Goal: Transaction & Acquisition: Download file/media

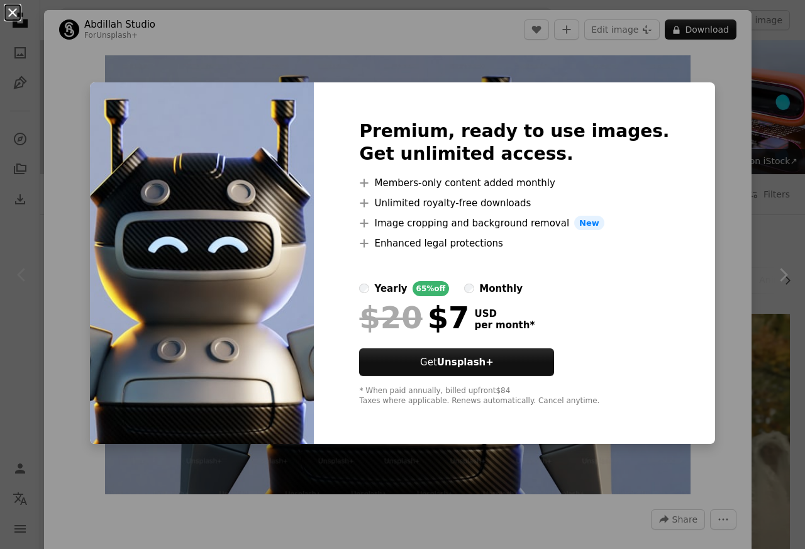
click at [13, 10] on button "An X shape" at bounding box center [12, 12] width 15 height 15
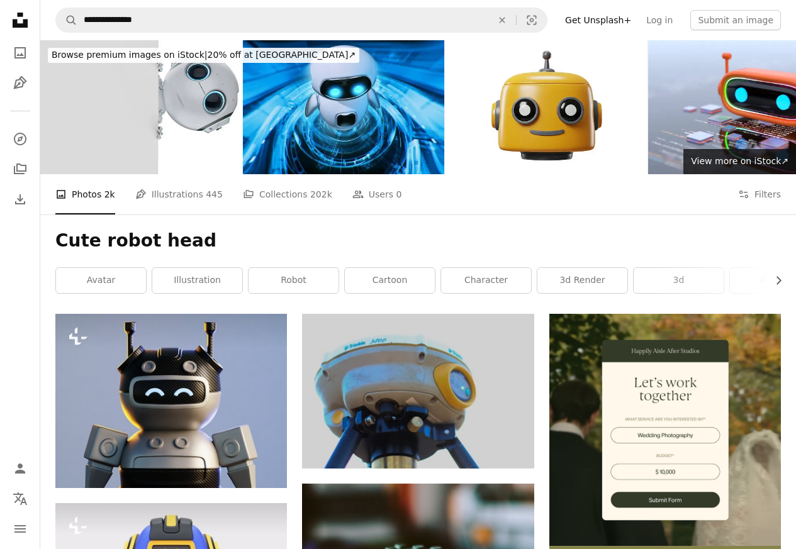
click at [171, 220] on div "Cute robot head Chevron right avatar illustration robot cartoon character 3d re…" at bounding box center [417, 263] width 755 height 99
click at [189, 279] on link "illustration" at bounding box center [197, 280] width 90 height 25
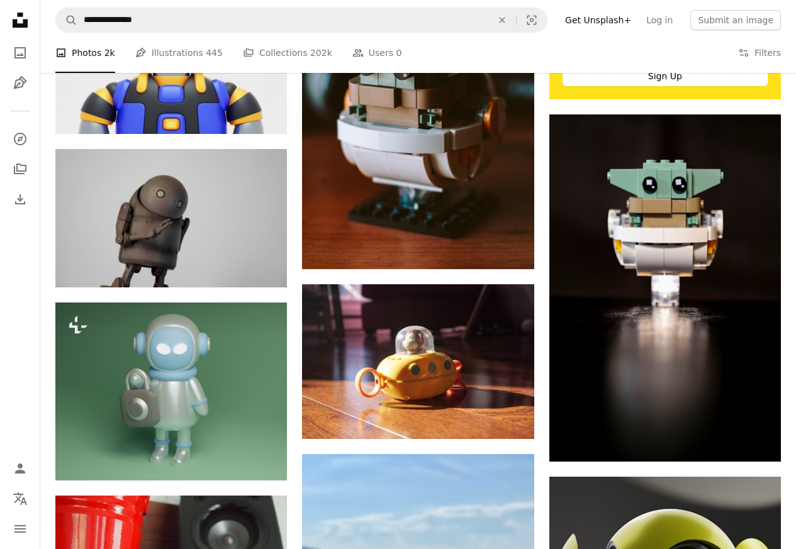
scroll to position [528, 0]
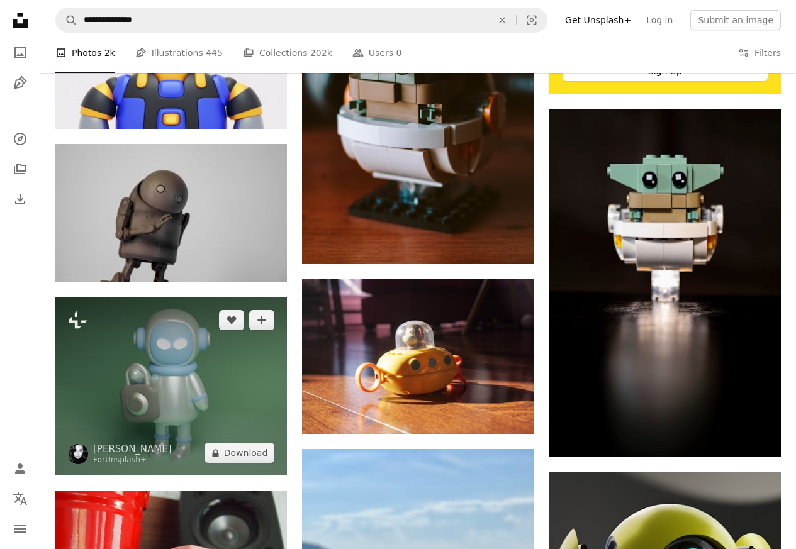
click at [130, 373] on img at bounding box center [170, 387] width 231 height 178
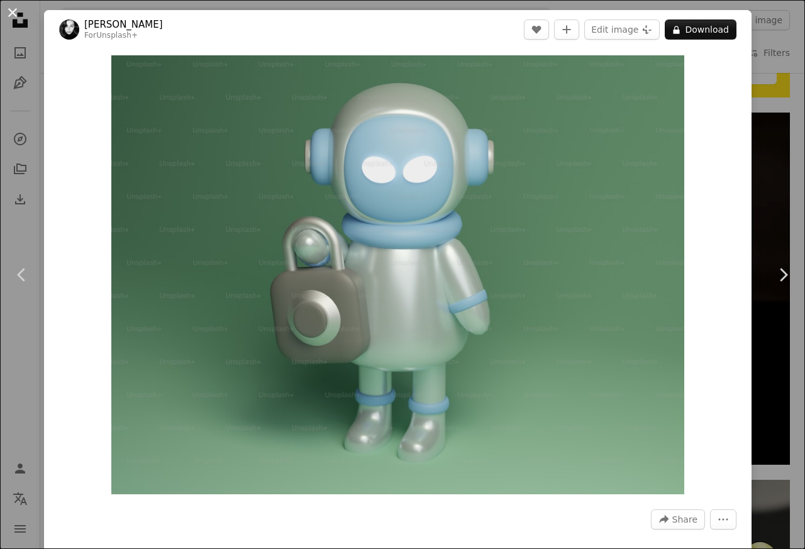
click at [16, 10] on button "An X shape" at bounding box center [12, 12] width 15 height 15
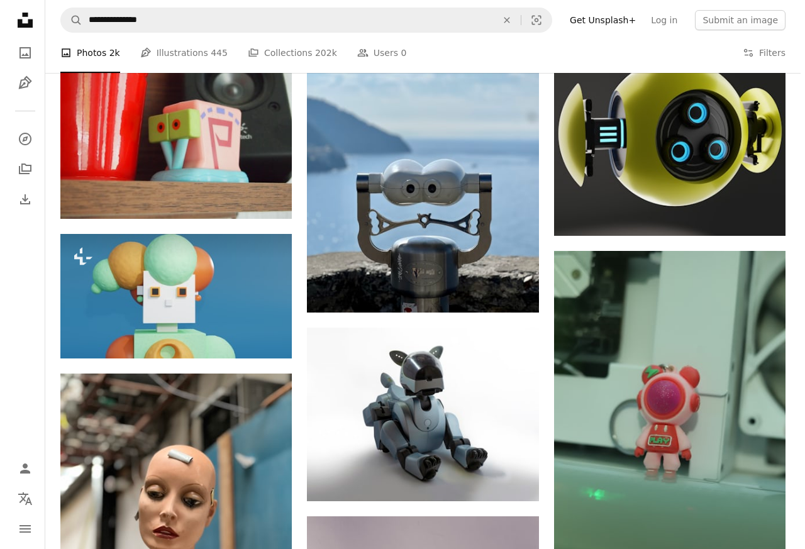
scroll to position [981, 0]
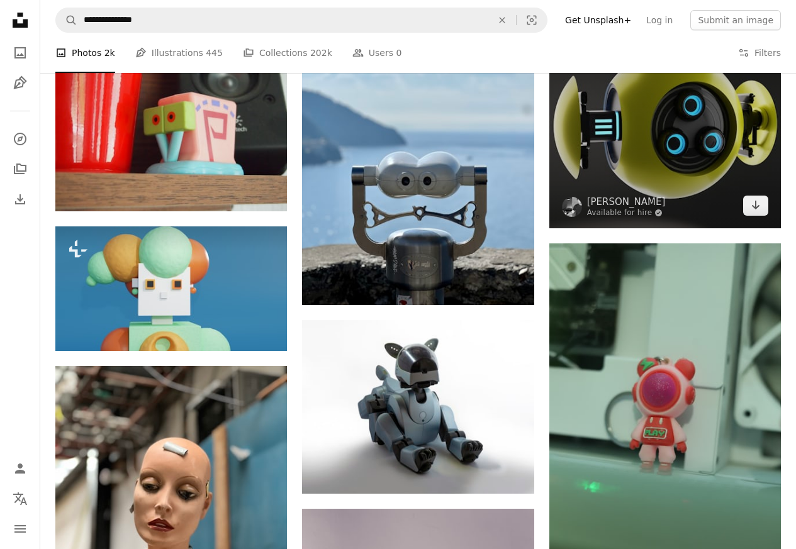
click at [650, 120] on img at bounding box center [664, 123] width 231 height 209
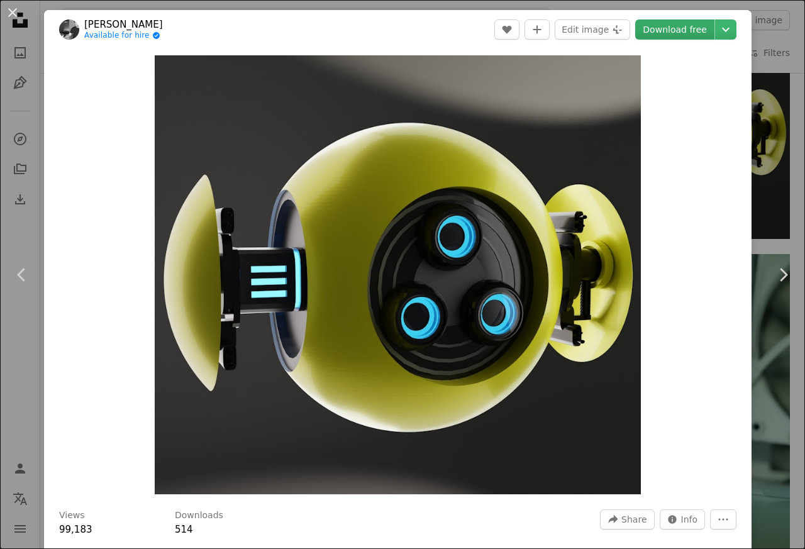
click at [667, 31] on link "Download free" at bounding box center [674, 29] width 79 height 20
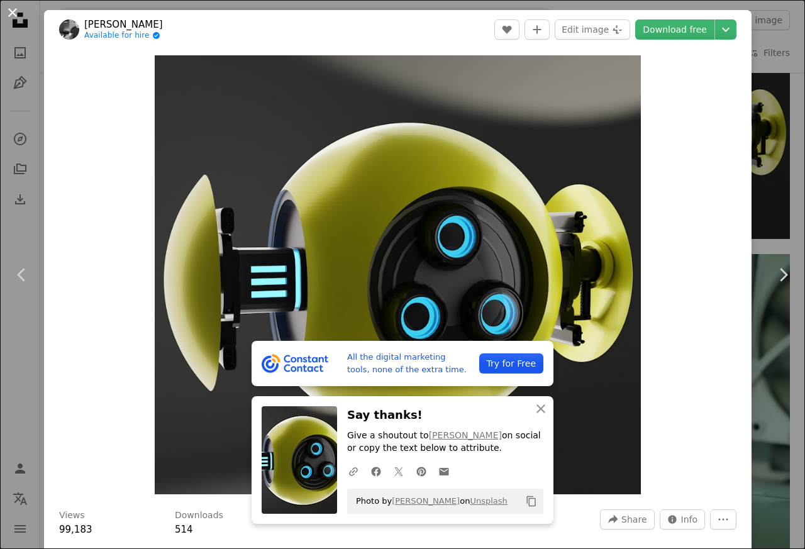
click at [13, 10] on button "An X shape" at bounding box center [12, 12] width 15 height 15
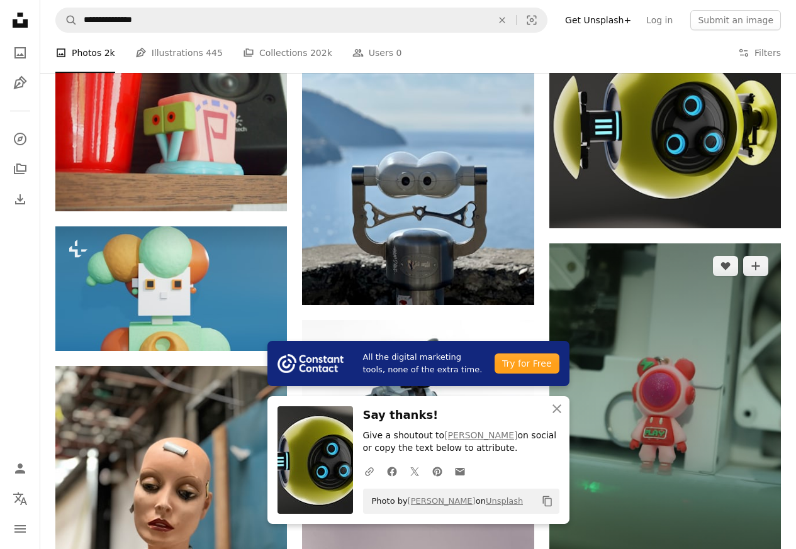
click at [662, 447] on img at bounding box center [664, 417] width 231 height 348
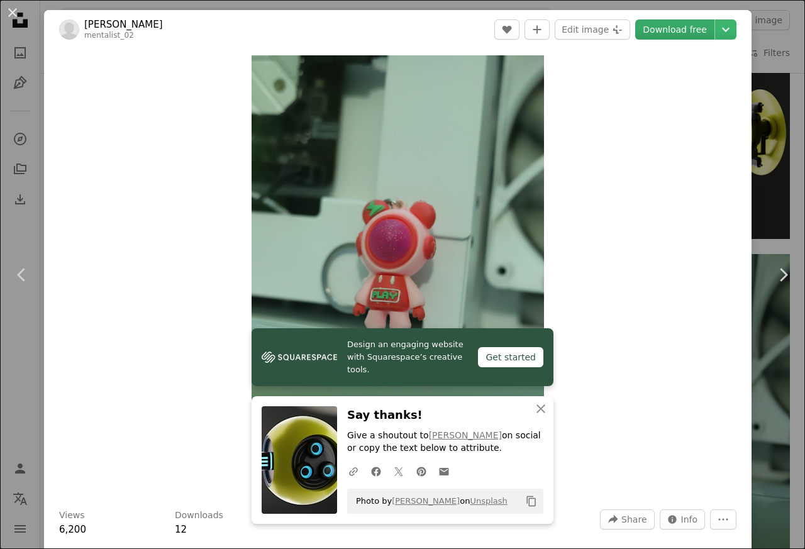
click at [667, 31] on link "Download free" at bounding box center [674, 29] width 79 height 20
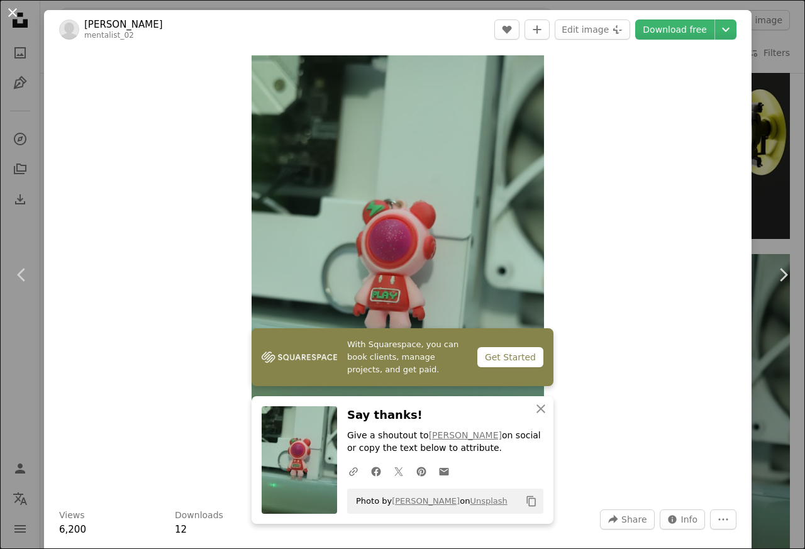
click at [14, 11] on button "An X shape" at bounding box center [12, 12] width 15 height 15
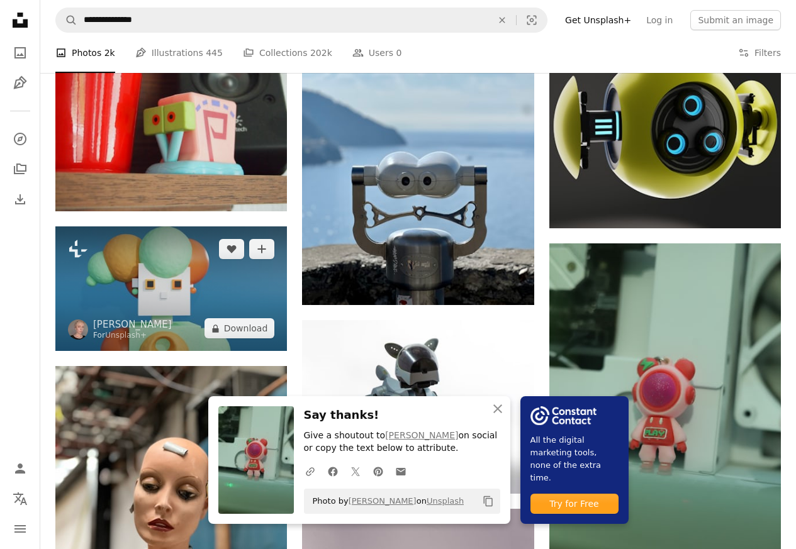
click at [154, 269] on img at bounding box center [170, 288] width 231 height 125
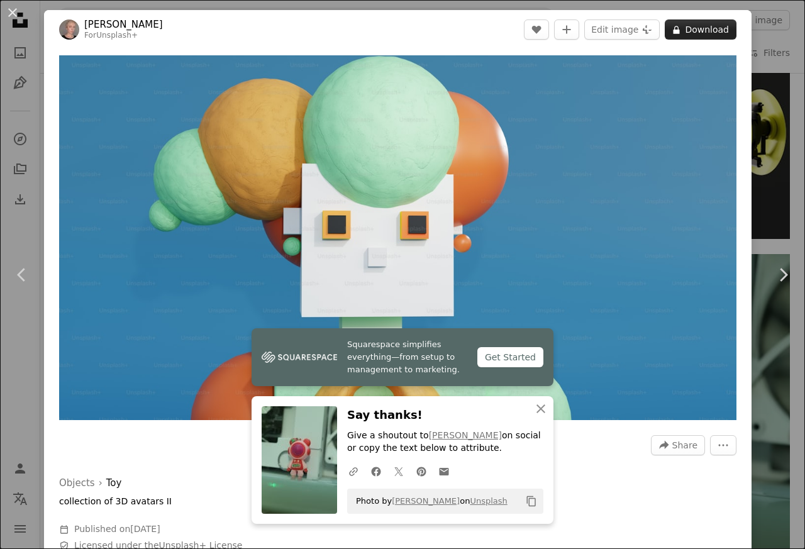
click at [696, 31] on button "A lock Download" at bounding box center [701, 29] width 72 height 20
